Goal: Complete application form

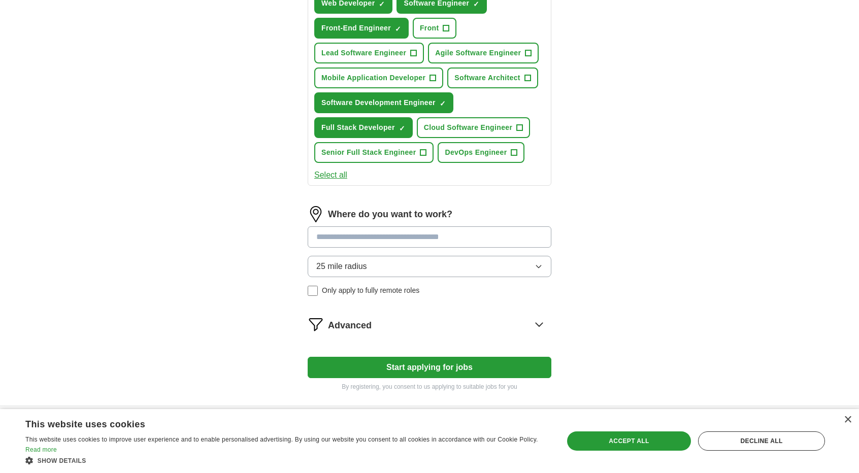
scroll to position [447, 0]
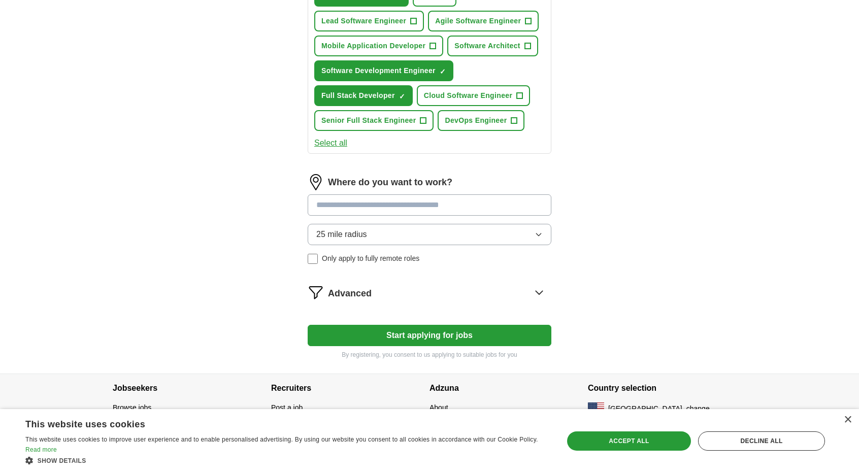
click at [497, 236] on button "25 mile radius" at bounding box center [430, 234] width 244 height 21
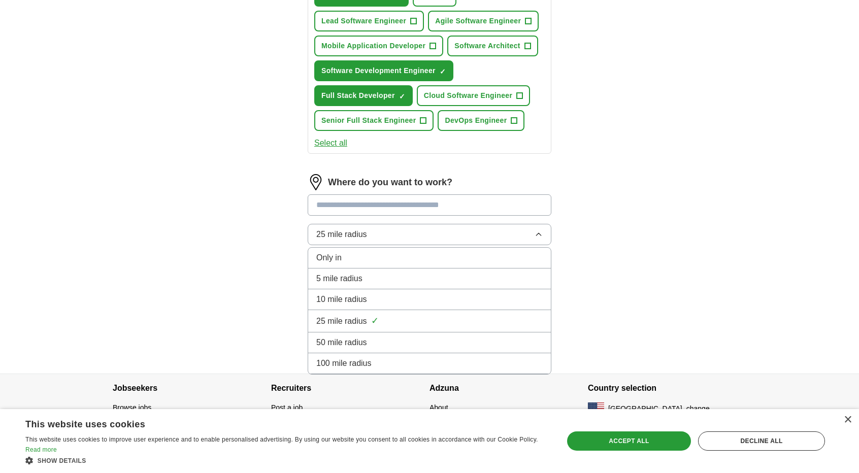
click at [409, 357] on div "100 mile radius" at bounding box center [429, 363] width 226 height 12
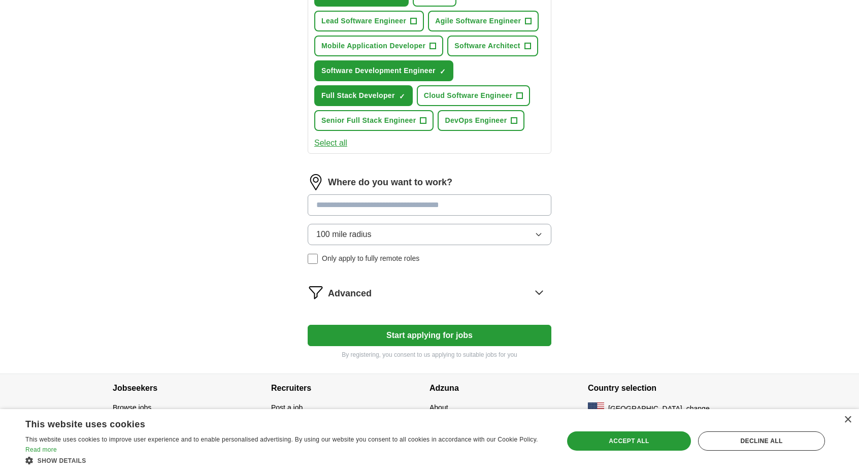
click at [407, 207] on input at bounding box center [430, 204] width 244 height 21
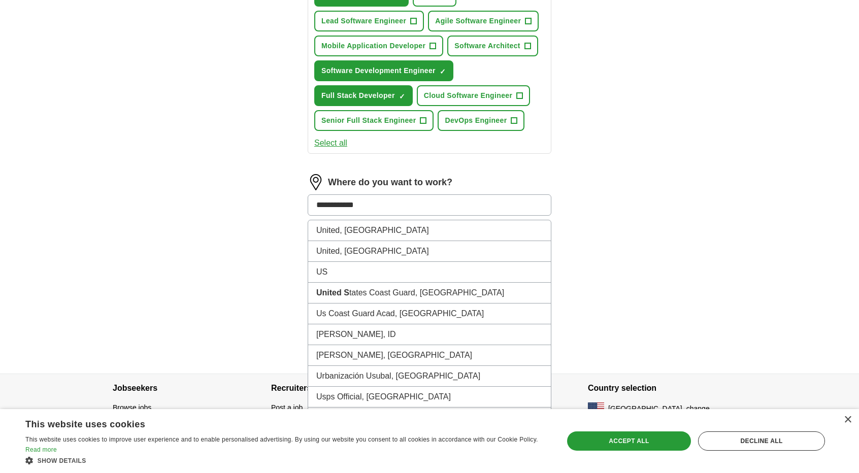
type input "**********"
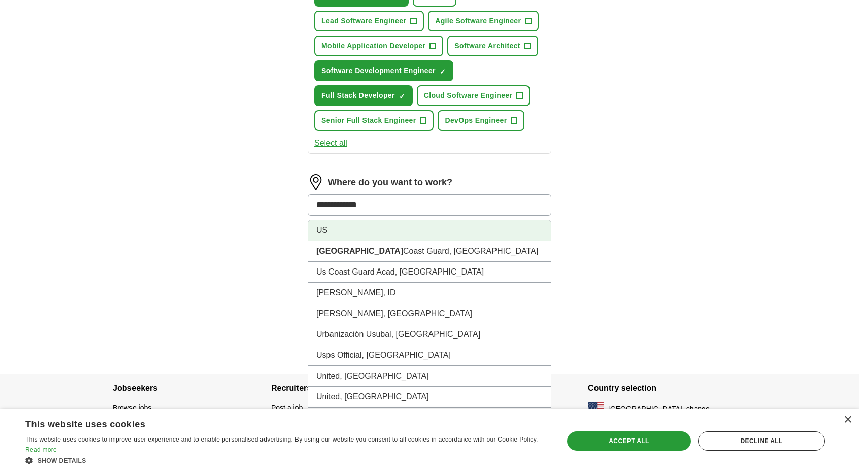
click at [410, 223] on li "US" at bounding box center [429, 230] width 243 height 21
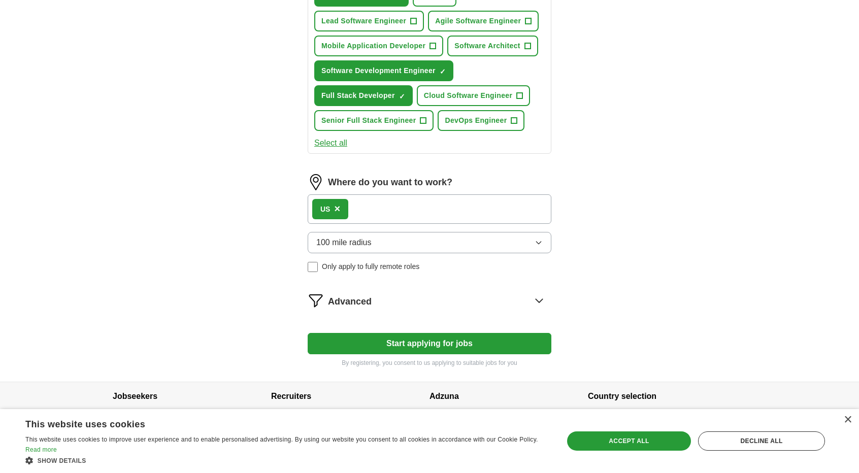
click at [410, 223] on div "Where do you want to work? US × 100 mile radius Only apply to fully remote roles" at bounding box center [430, 227] width 244 height 106
click at [522, 297] on div "Advanced" at bounding box center [439, 300] width 223 height 16
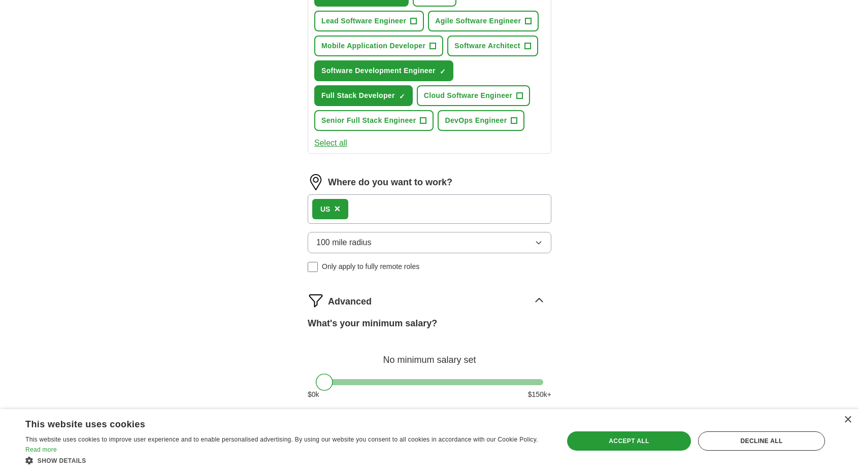
scroll to position [554, 0]
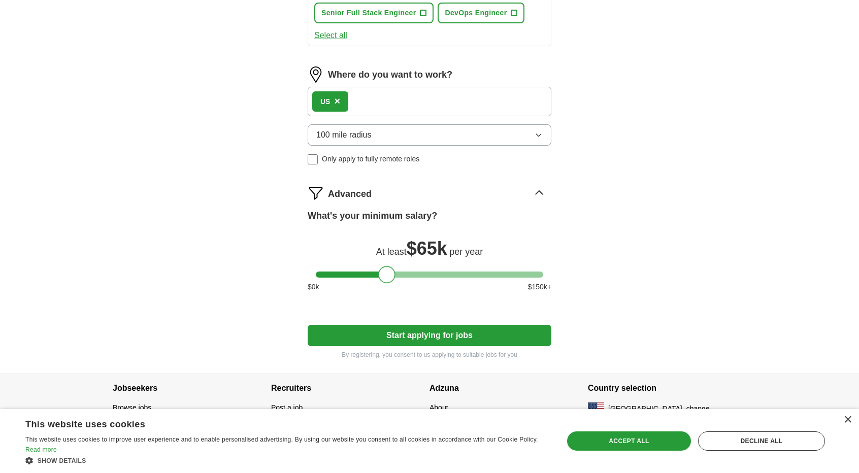
drag, startPoint x: 322, startPoint y: 269, endPoint x: 386, endPoint y: 279, distance: 64.7
click at [386, 279] on div at bounding box center [386, 274] width 17 height 17
click at [384, 279] on div at bounding box center [386, 274] width 17 height 17
click at [403, 330] on button "Start applying for jobs" at bounding box center [430, 335] width 244 height 21
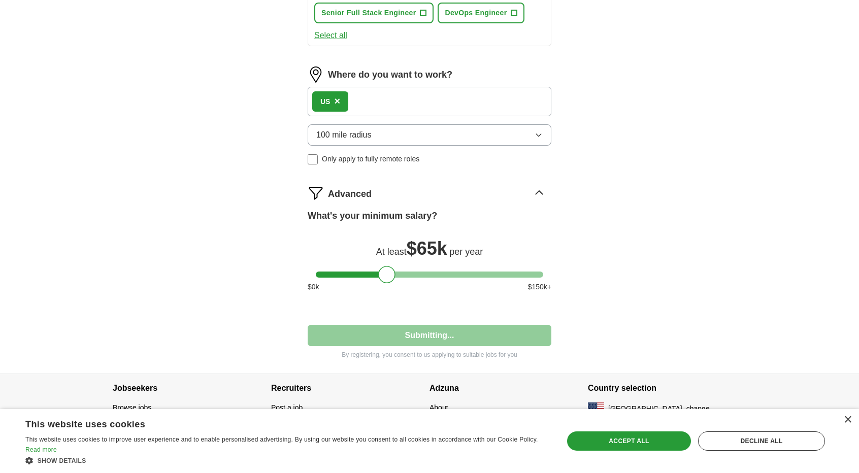
select select "**"
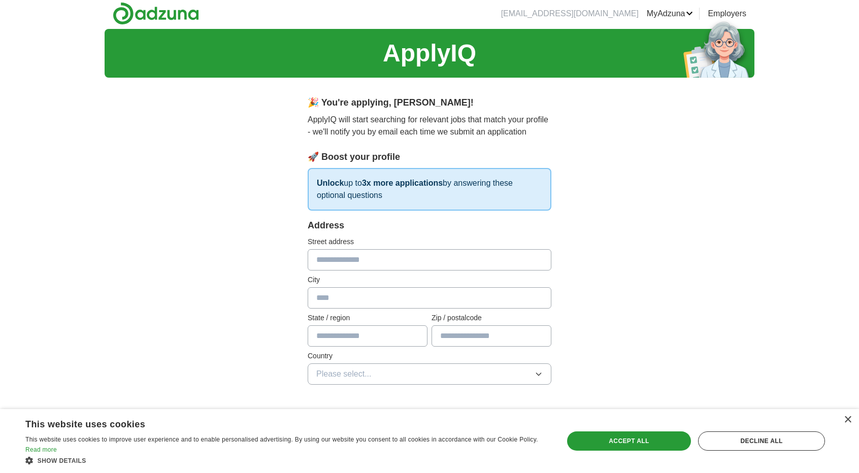
scroll to position [0, 0]
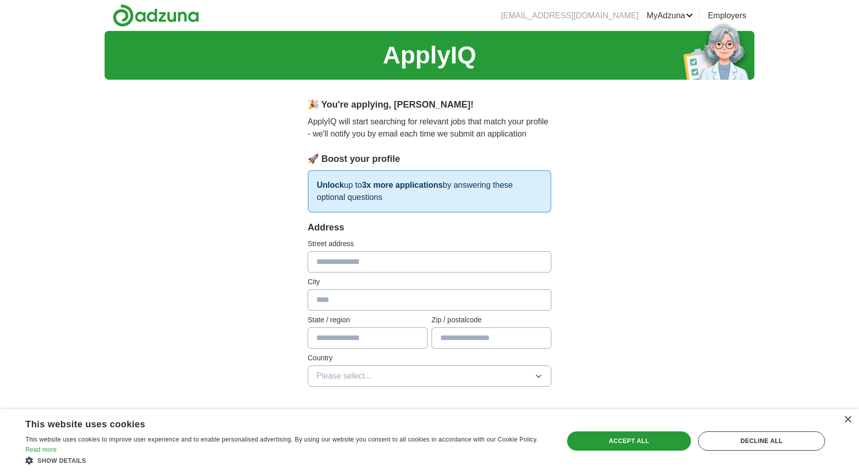
click at [467, 256] on input "text" at bounding box center [430, 261] width 244 height 21
type input "**********"
type input "*******"
type input "*****"
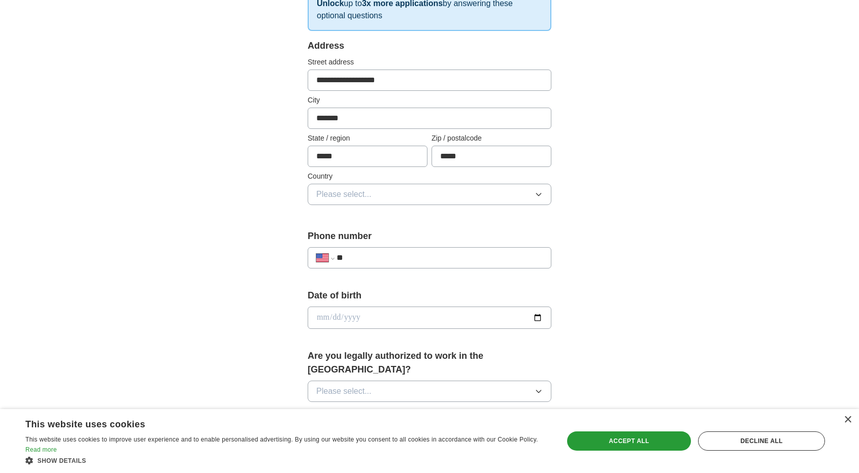
scroll to position [191, 0]
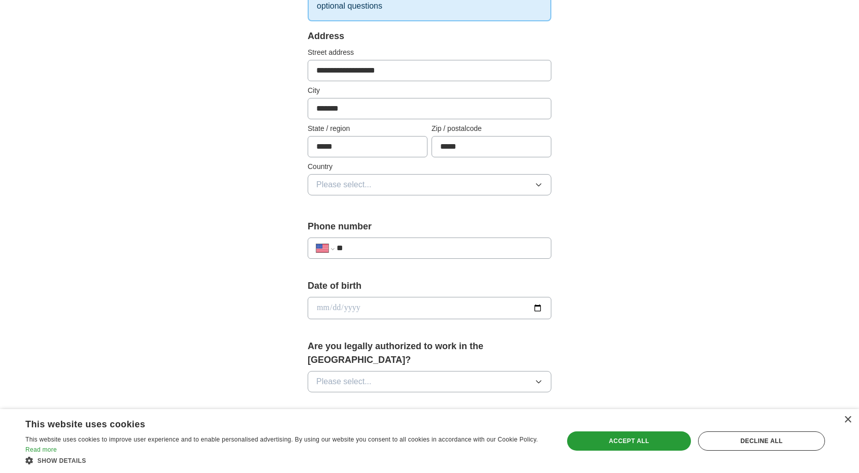
click at [386, 185] on button "Please select..." at bounding box center [430, 184] width 244 height 21
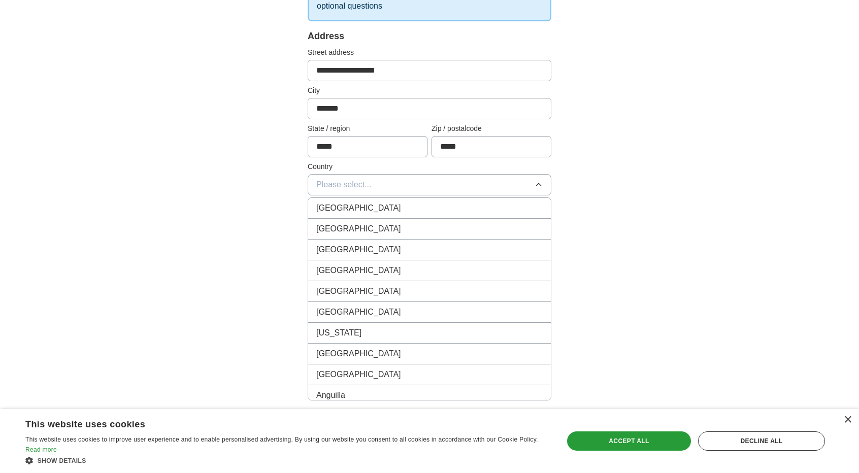
click at [358, 225] on span "[GEOGRAPHIC_DATA]" at bounding box center [358, 229] width 85 height 12
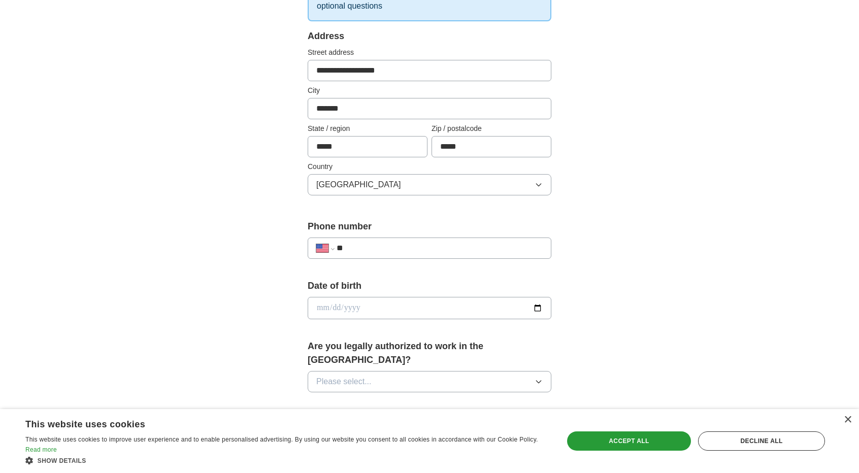
drag, startPoint x: 371, startPoint y: 258, endPoint x: 390, endPoint y: 243, distance: 24.2
click at [390, 243] on div "**********" at bounding box center [430, 243] width 244 height 47
click at [390, 243] on input "**" at bounding box center [439, 248] width 206 height 12
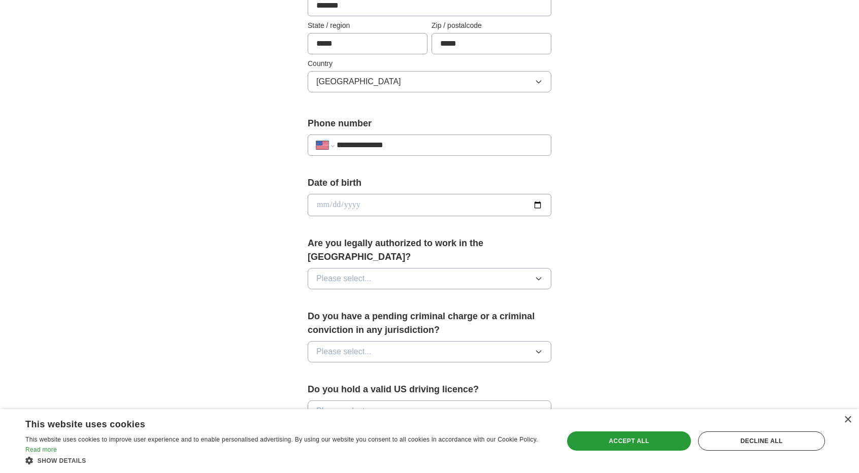
scroll to position [292, 0]
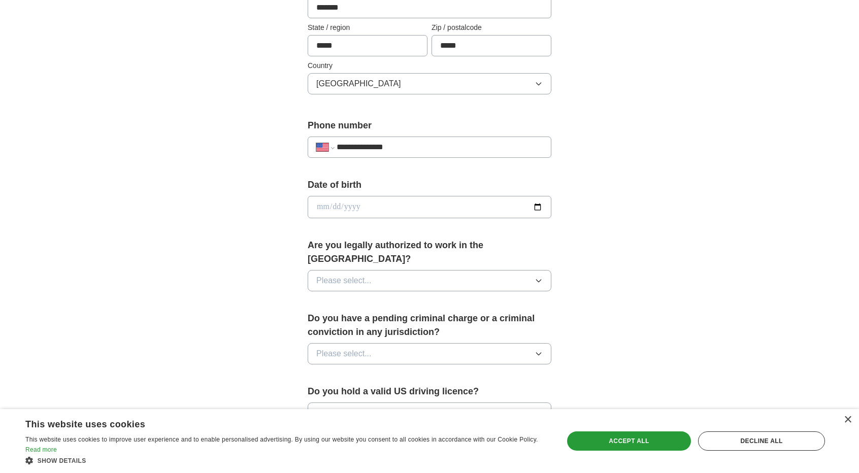
type input "**********"
click at [541, 206] on input "date" at bounding box center [430, 207] width 244 height 22
click at [643, 273] on div "**********" at bounding box center [430, 201] width 650 height 924
click at [437, 270] on button "Please select..." at bounding box center [430, 280] width 244 height 21
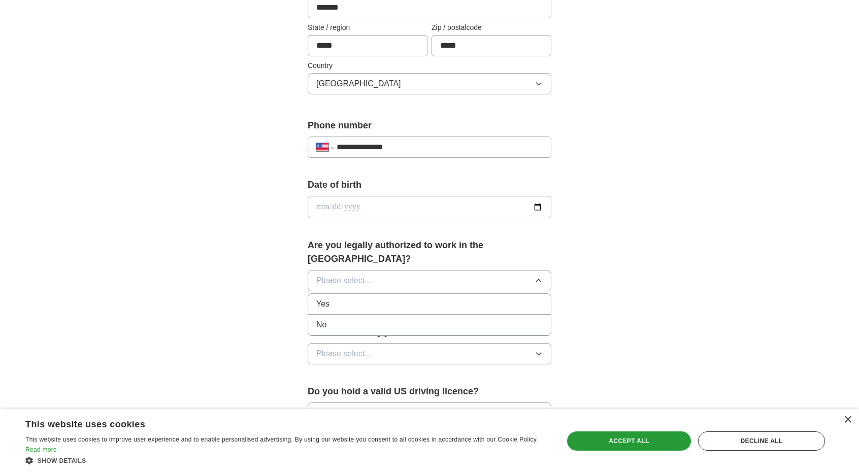
click at [402, 296] on li "Yes" at bounding box center [429, 304] width 243 height 21
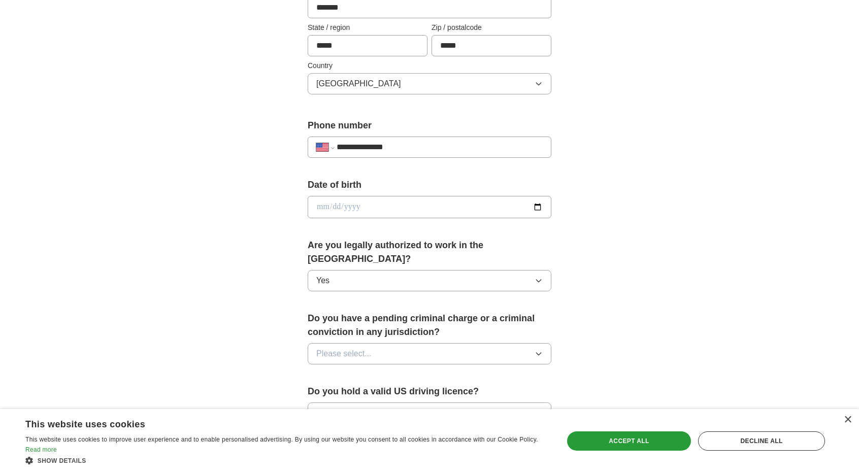
click at [378, 343] on button "Please select..." at bounding box center [430, 353] width 244 height 21
click at [356, 392] on div "No" at bounding box center [429, 398] width 226 height 12
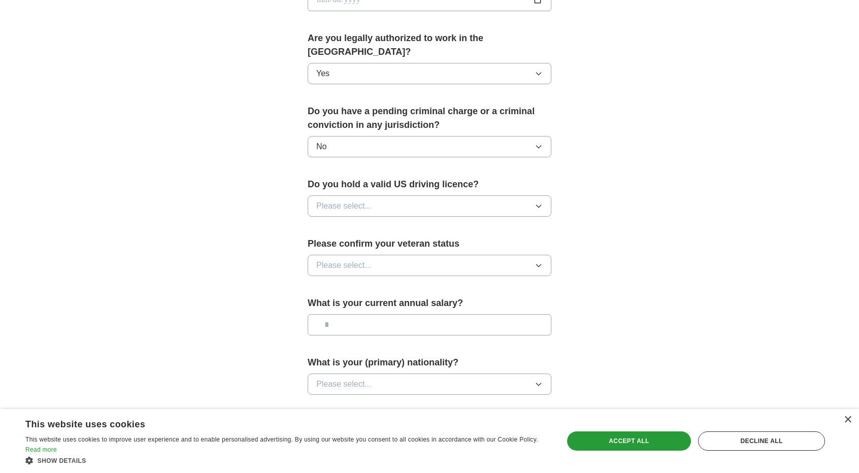
scroll to position [500, 0]
click at [442, 194] on button "Please select..." at bounding box center [430, 204] width 244 height 21
click at [416, 222] on div "Yes" at bounding box center [429, 228] width 226 height 12
click at [395, 254] on button "Please select..." at bounding box center [430, 264] width 244 height 21
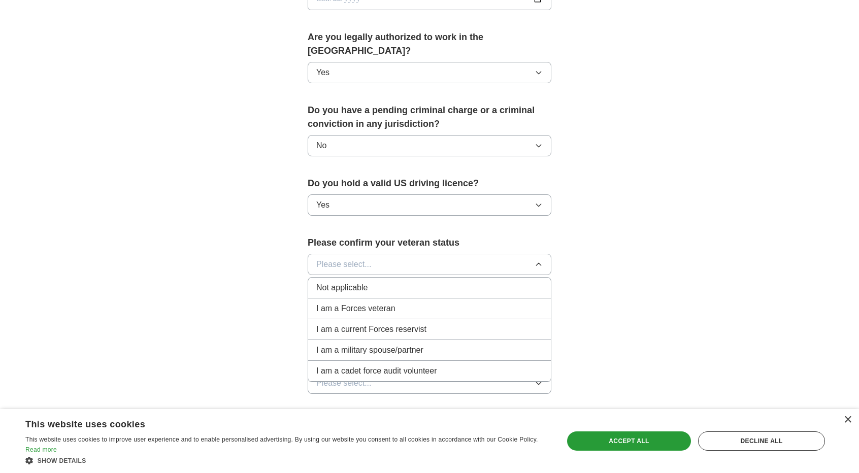
click at [379, 278] on li "Not applicable" at bounding box center [429, 288] width 243 height 21
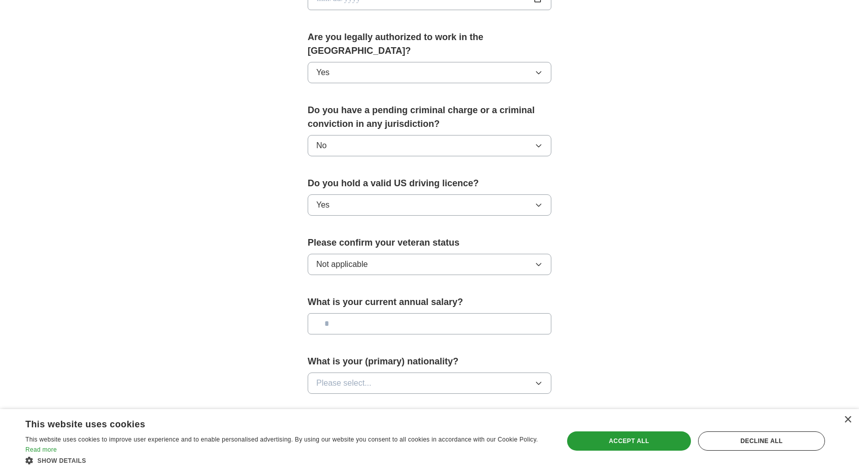
click at [379, 313] on input "text" at bounding box center [430, 323] width 244 height 21
click at [375, 372] on button "Please select..." at bounding box center [430, 382] width 244 height 21
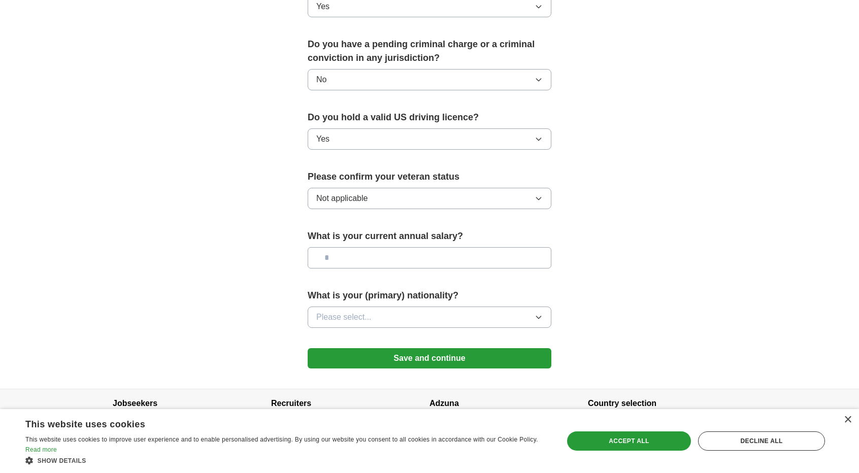
click at [405, 306] on button "Please select..." at bounding box center [430, 316] width 244 height 21
click at [550, 306] on button "Please select..." at bounding box center [430, 316] width 244 height 21
click at [487, 306] on button "Please select..." at bounding box center [430, 316] width 244 height 21
click at [599, 435] on div "Accept all" at bounding box center [629, 440] width 124 height 19
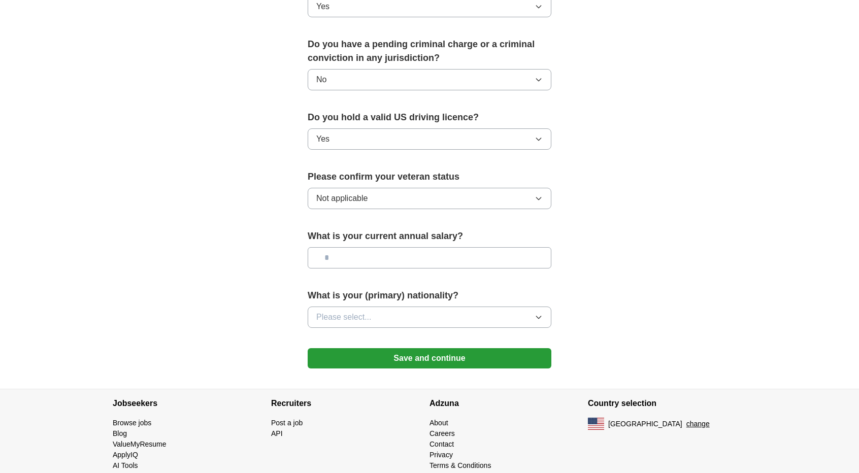
click at [491, 306] on button "Please select..." at bounding box center [430, 316] width 244 height 21
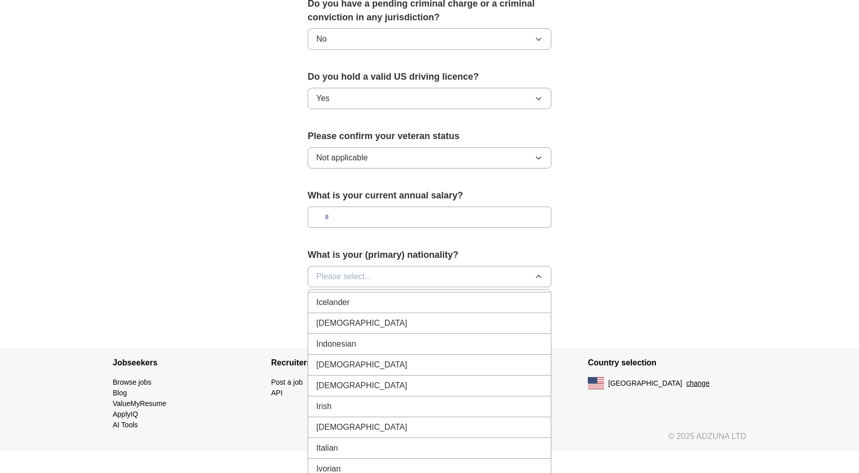
scroll to position [1626, 0]
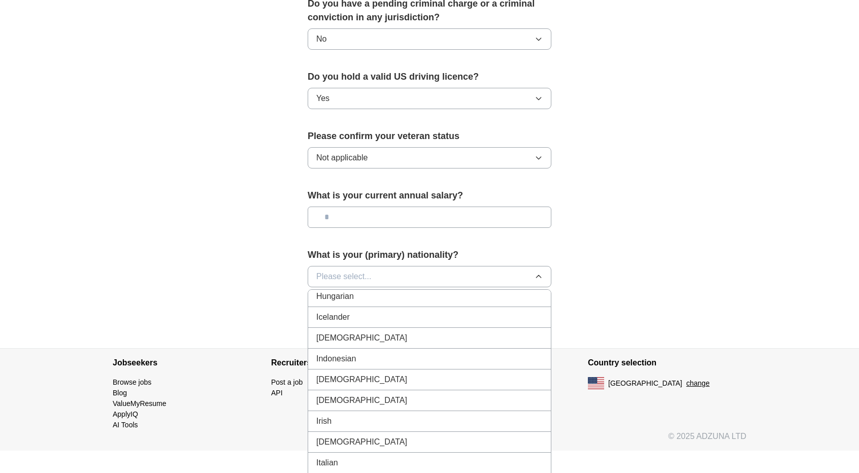
click at [332, 332] on span "[DEMOGRAPHIC_DATA]" at bounding box center [361, 338] width 91 height 12
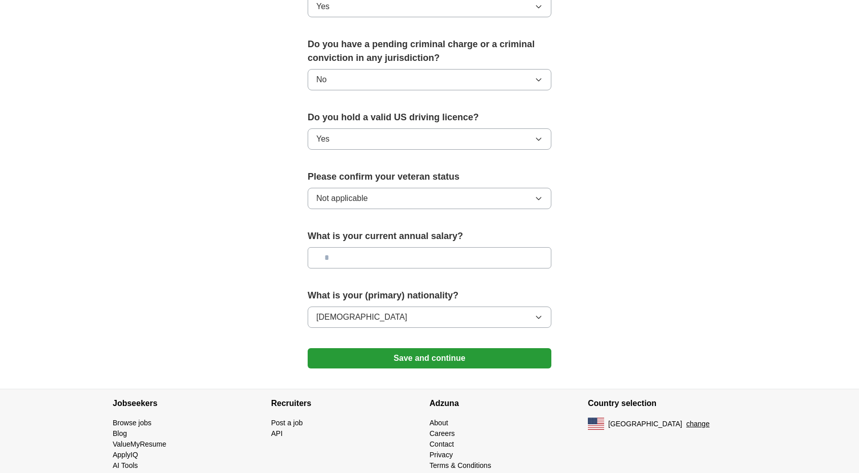
click at [413, 348] on button "Save and continue" at bounding box center [430, 358] width 244 height 20
